Goal: Task Accomplishment & Management: Complete application form

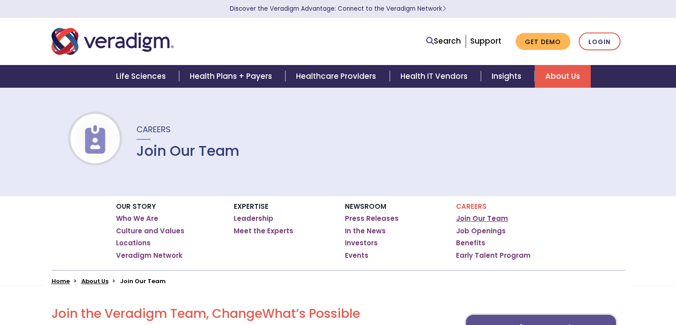
click at [473, 219] on link "Join Our Team" at bounding box center [482, 218] width 52 height 9
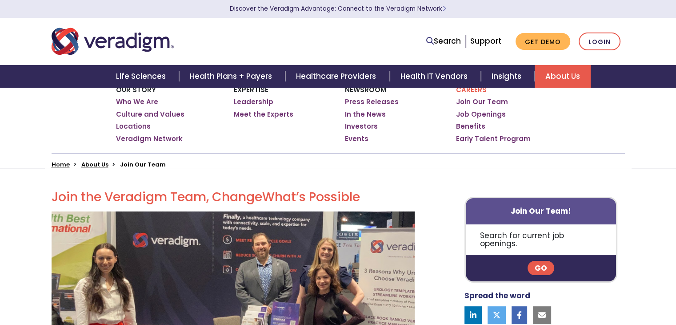
scroll to position [117, 0]
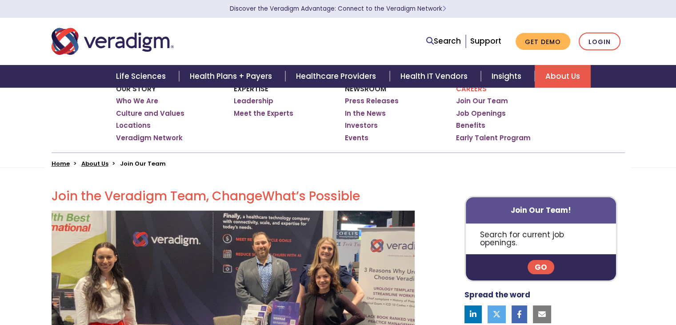
click at [543, 260] on link "Go" at bounding box center [541, 267] width 27 height 14
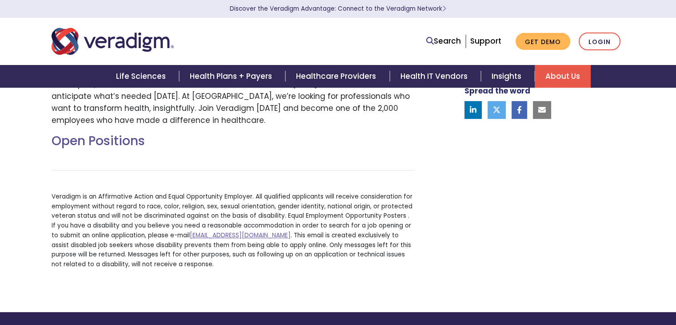
scroll to position [322, 0]
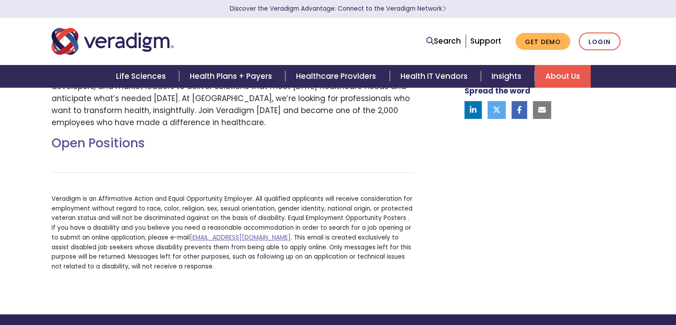
click at [167, 229] on p "Veradigm is an Affirmative Action and Equal Opportunity Employer. All qualified…" at bounding box center [233, 232] width 363 height 77
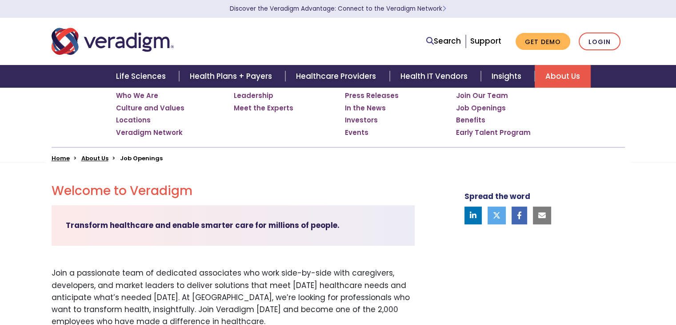
scroll to position [122, 0]
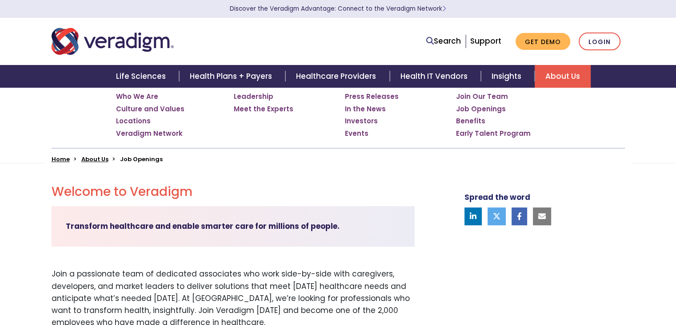
click at [148, 155] on li "Job Openings" at bounding box center [141, 159] width 43 height 8
click at [148, 161] on li "Job Openings" at bounding box center [141, 159] width 43 height 8
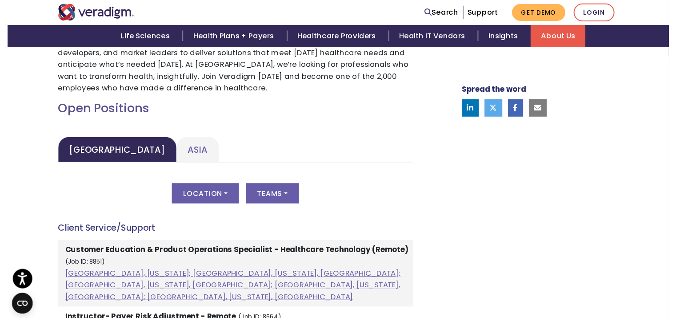
scroll to position [355, 0]
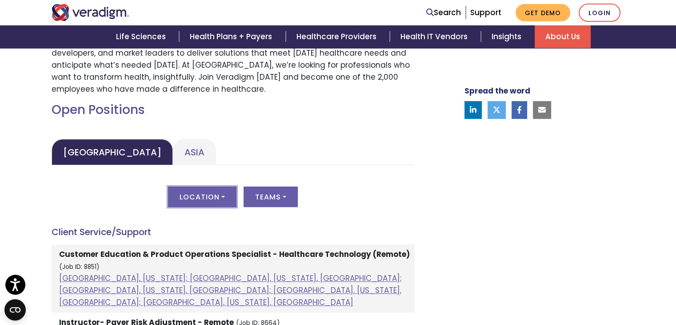
click at [209, 187] on button "Location" at bounding box center [202, 196] width 68 height 20
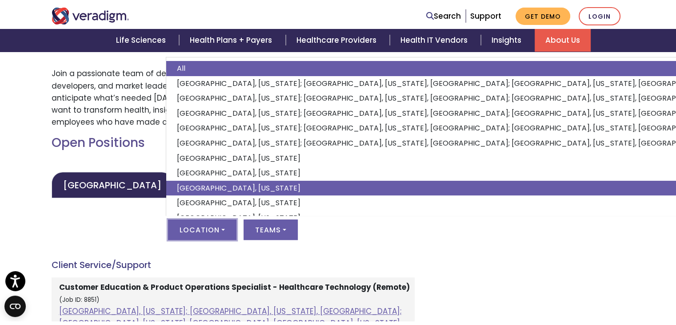
scroll to position [76, 0]
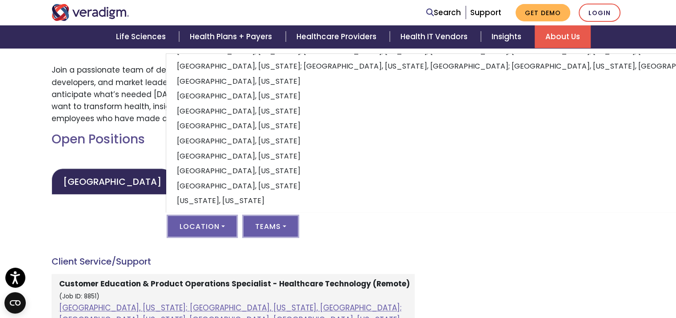
click at [278, 224] on button "Teams" at bounding box center [271, 226] width 54 height 20
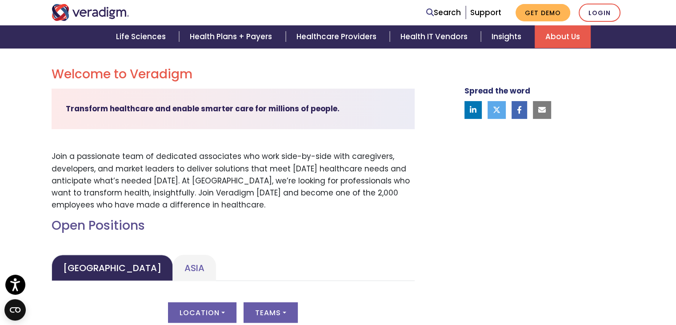
scroll to position [238, 0]
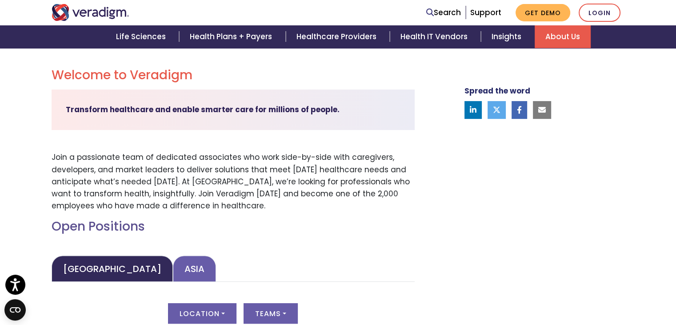
click at [173, 267] on link "Asia" at bounding box center [194, 268] width 43 height 26
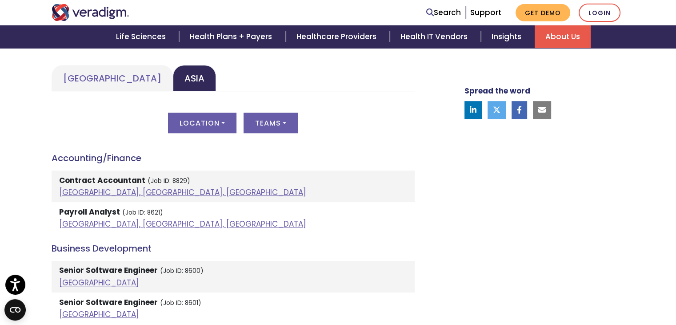
scroll to position [430, 0]
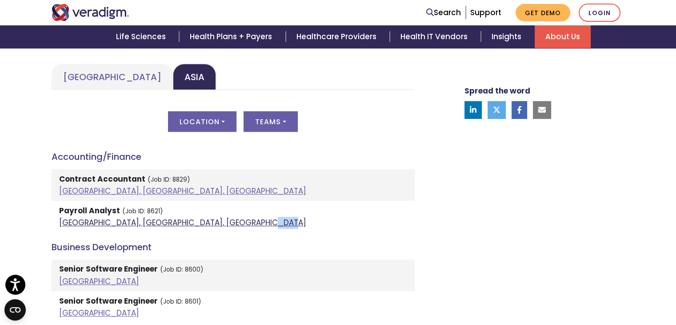
drag, startPoint x: 113, startPoint y: 228, endPoint x: 129, endPoint y: 221, distance: 17.7
click at [129, 221] on li "Payroll Analyst (Job ID: 8621) Pune, Maharashtra, India" at bounding box center [233, 217] width 363 height 32
click at [129, 221] on link "Pune, Maharashtra, India" at bounding box center [182, 222] width 247 height 11
